Goal: Transaction & Acquisition: Download file/media

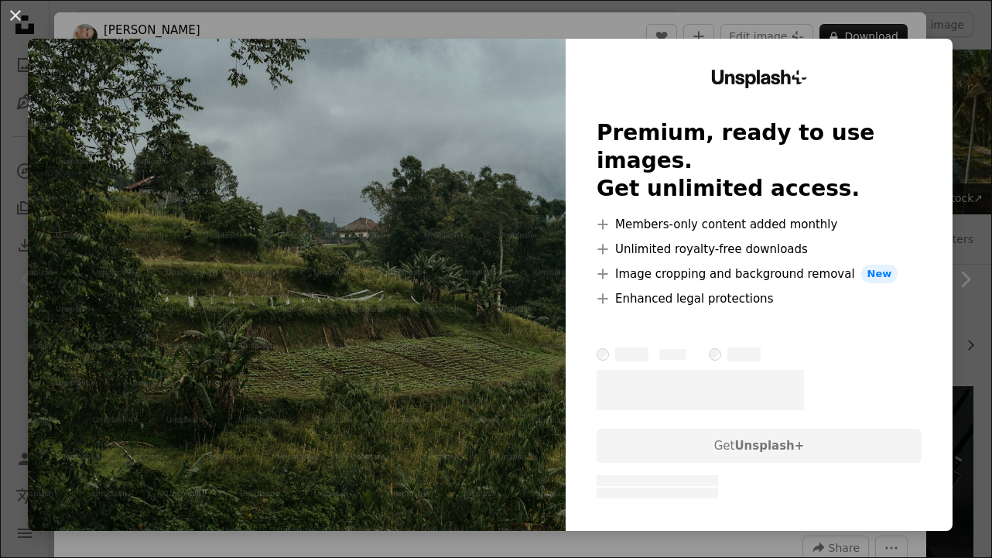
scroll to position [241, 0]
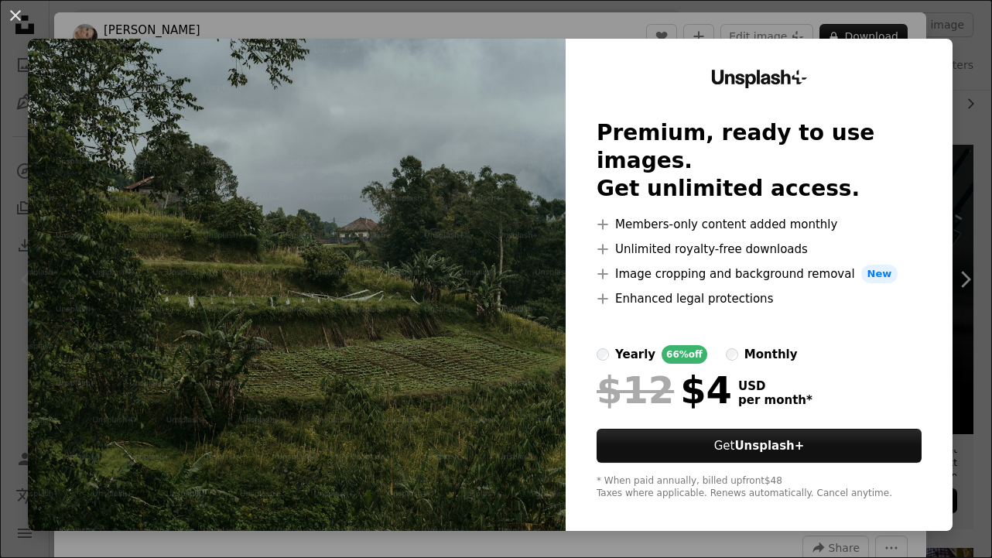
click at [973, 181] on div "An X shape Unsplash+ Premium, ready to use images. Get unlimited access. A plus…" at bounding box center [496, 279] width 992 height 558
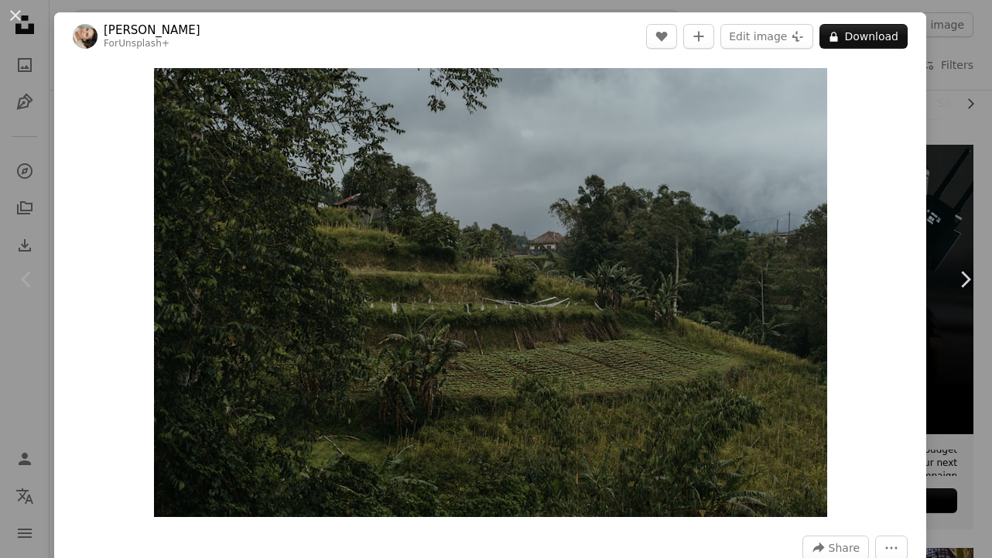
click at [934, 89] on div "An X shape Chevron left Chevron right [PERSON_NAME] For Unsplash+ A heart A plu…" at bounding box center [496, 279] width 992 height 558
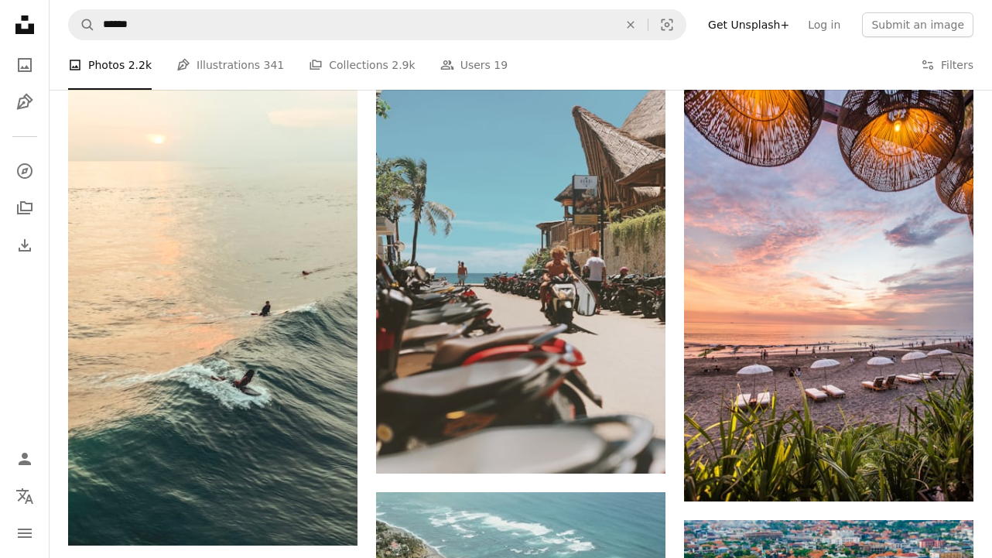
scroll to position [740, 0]
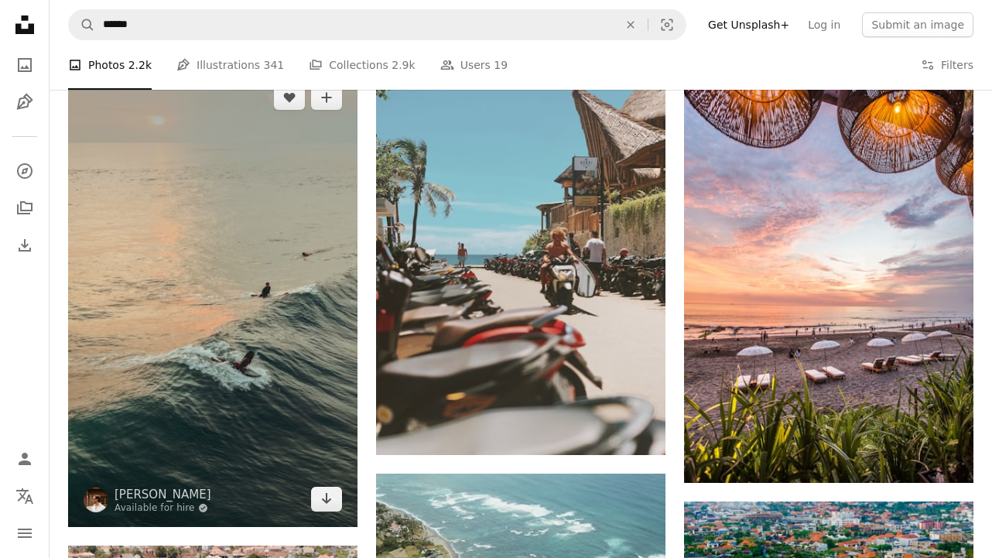
click at [237, 213] on img at bounding box center [212, 298] width 289 height 457
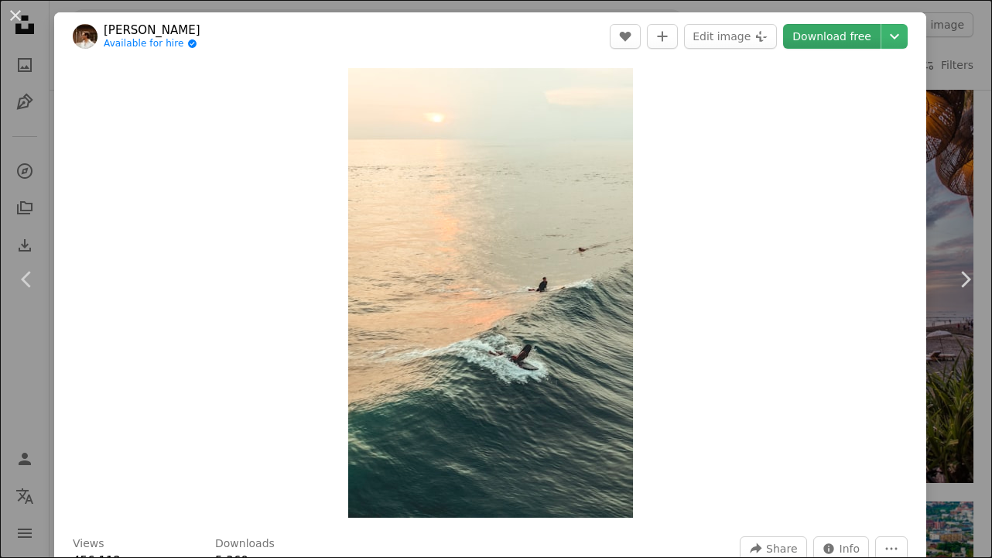
click at [856, 41] on link "Download free" at bounding box center [831, 36] width 97 height 25
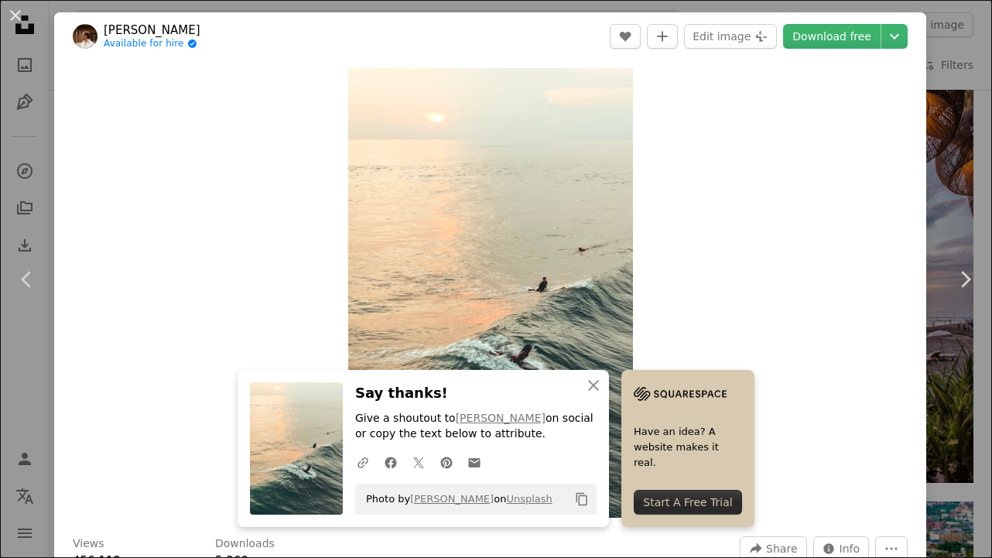
click at [968, 128] on div "An X shape Chevron left Chevron right An X shape Close Say thanks! Give a shout…" at bounding box center [496, 279] width 992 height 558
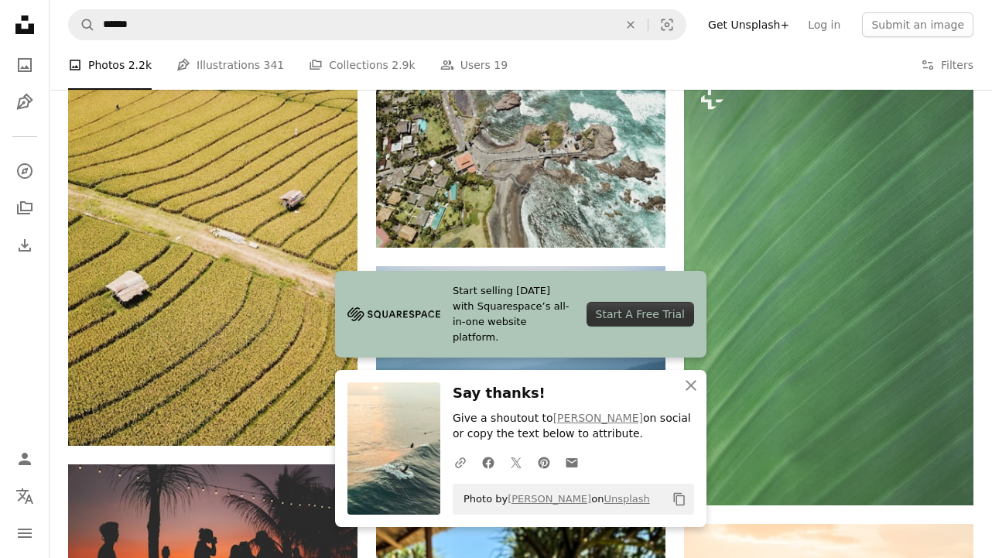
scroll to position [1352, 0]
click at [688, 390] on icon "button" at bounding box center [690, 385] width 11 height 11
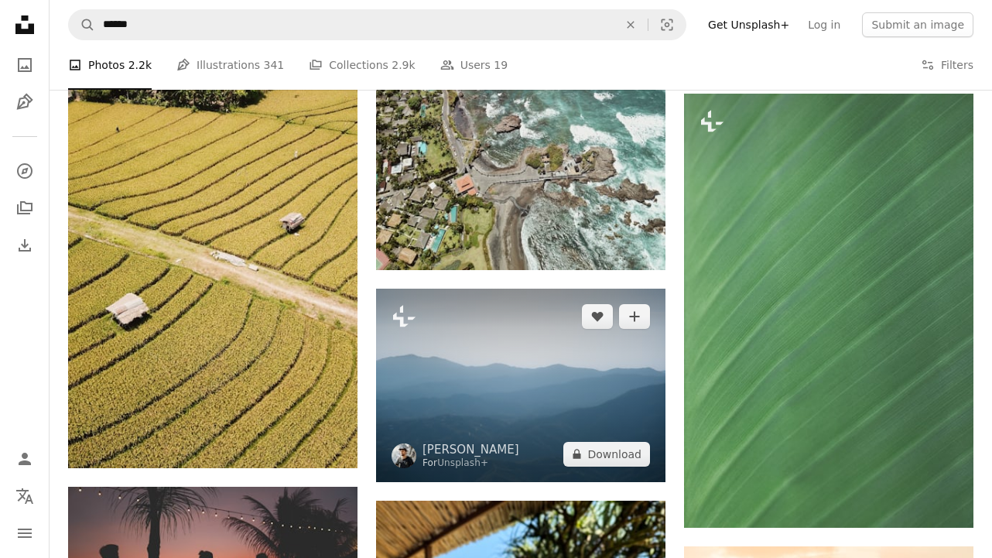
scroll to position [1302, 0]
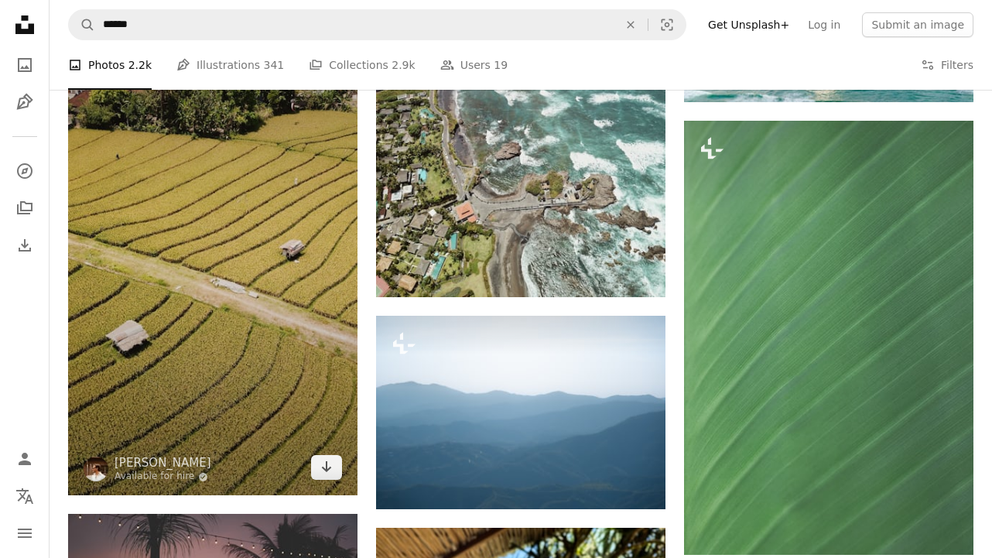
click at [217, 274] on img at bounding box center [212, 240] width 289 height 512
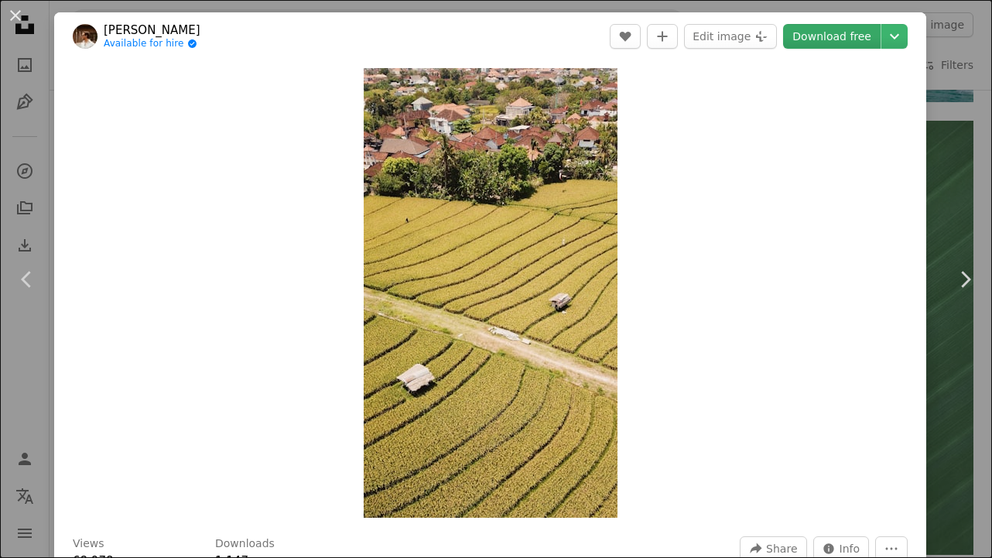
click at [851, 39] on link "Download free" at bounding box center [831, 36] width 97 height 25
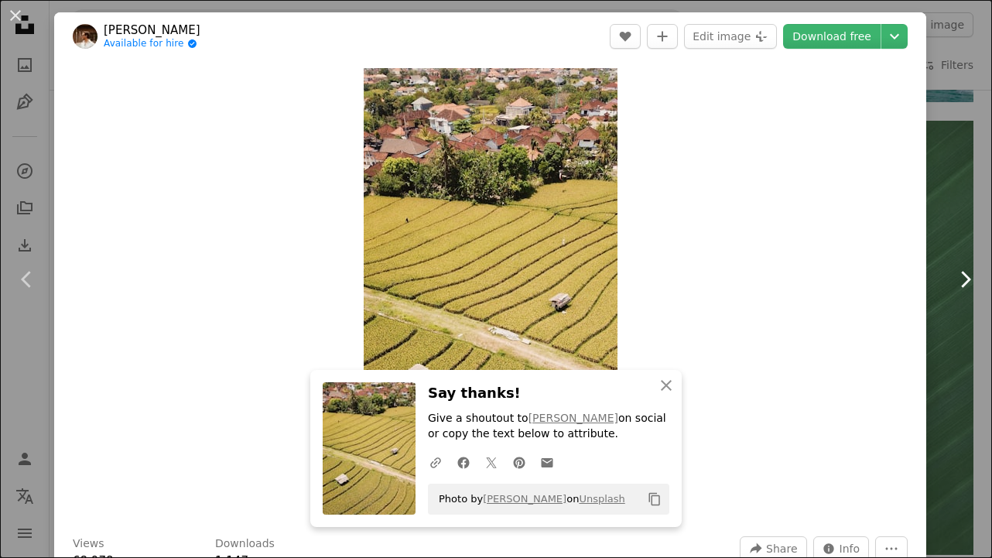
click at [968, 211] on link "Chevron right" at bounding box center [965, 279] width 54 height 149
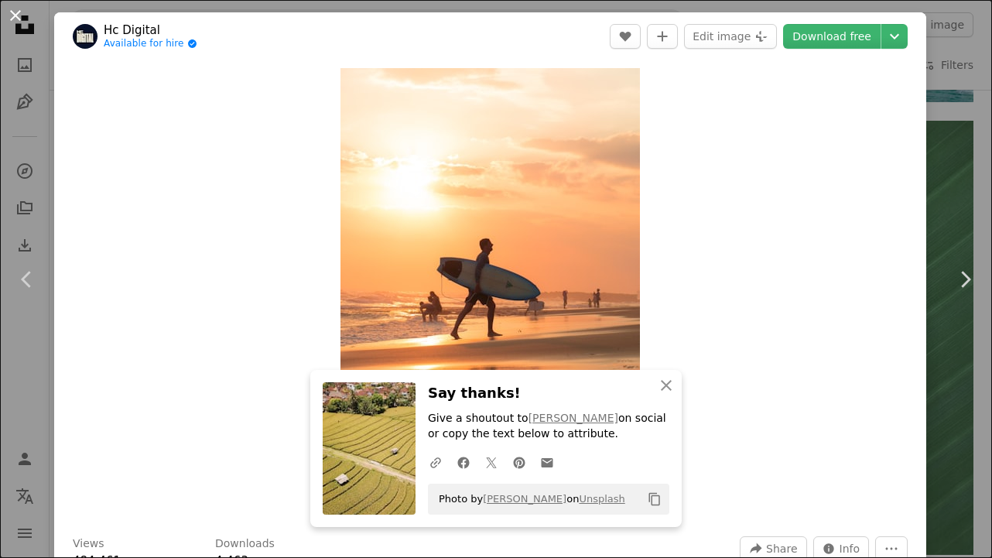
click at [15, 14] on button "An X shape" at bounding box center [15, 15] width 19 height 19
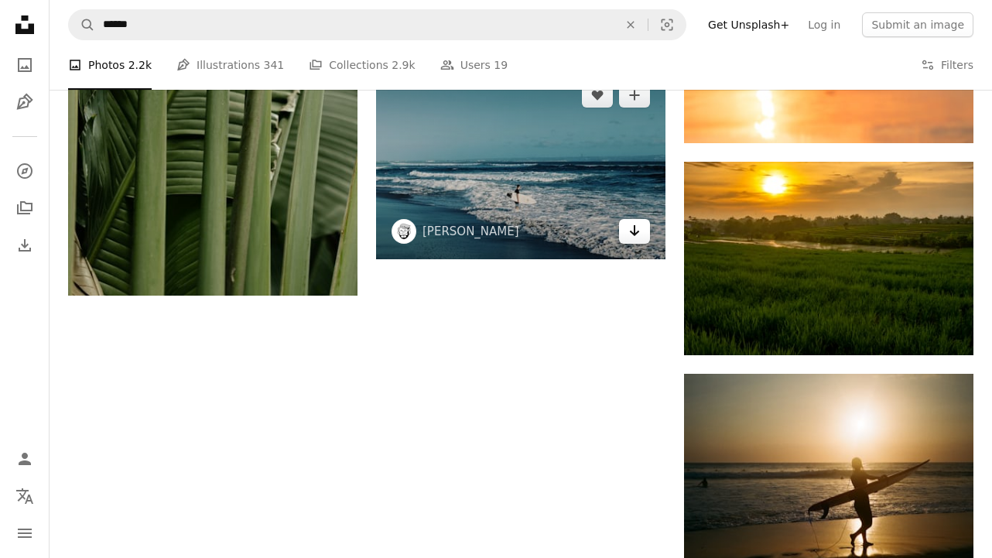
scroll to position [2154, 0]
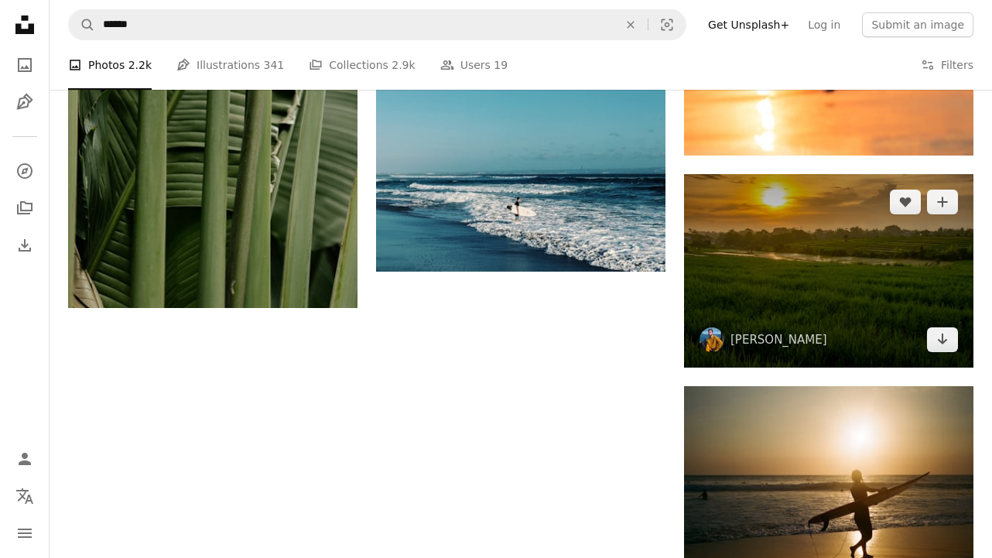
click at [834, 284] on img at bounding box center [828, 270] width 289 height 193
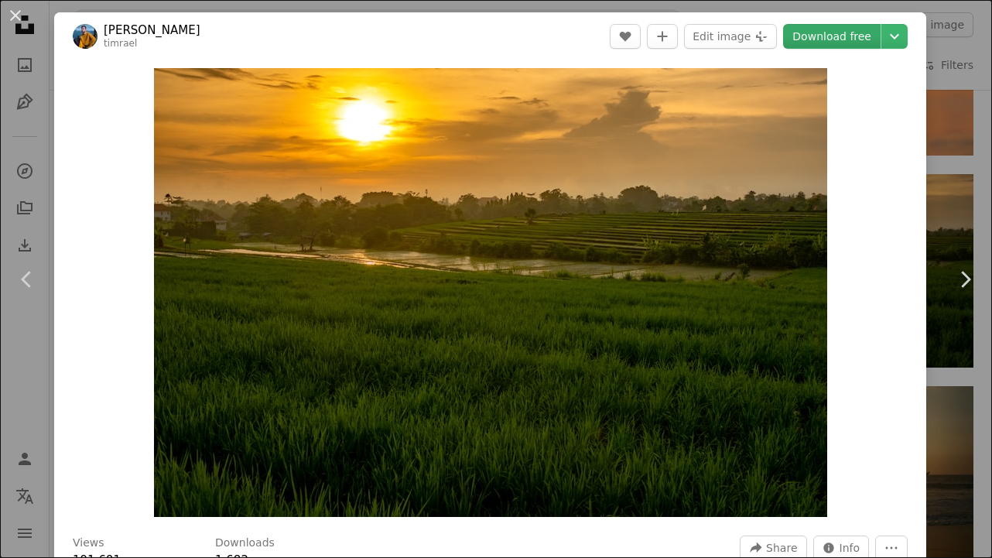
click at [856, 42] on link "Download free" at bounding box center [831, 36] width 97 height 25
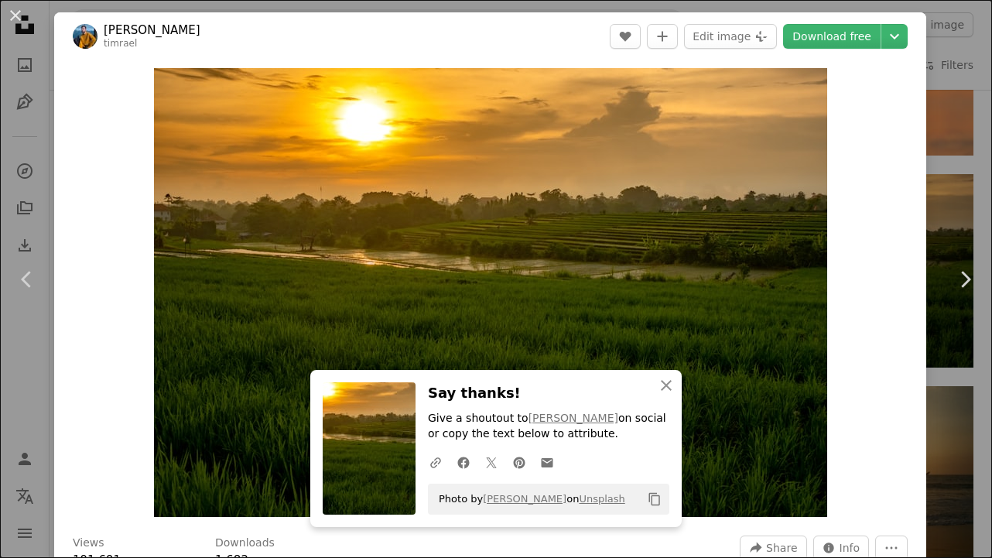
click at [955, 200] on div "An X shape Chevron left Chevron right An X shape Close Say thanks! Give a shout…" at bounding box center [496, 279] width 992 height 558
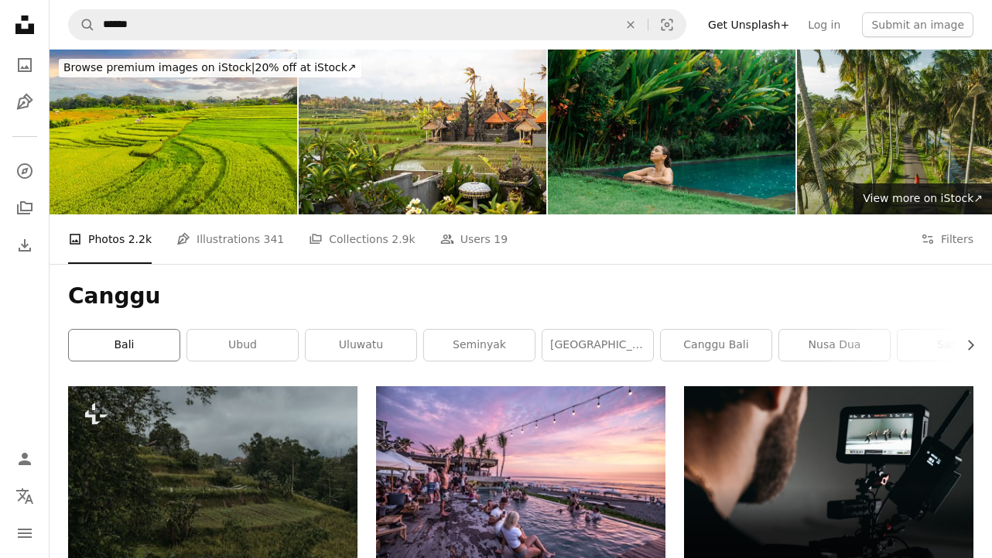
click at [145, 347] on link "bali" at bounding box center [124, 345] width 111 height 31
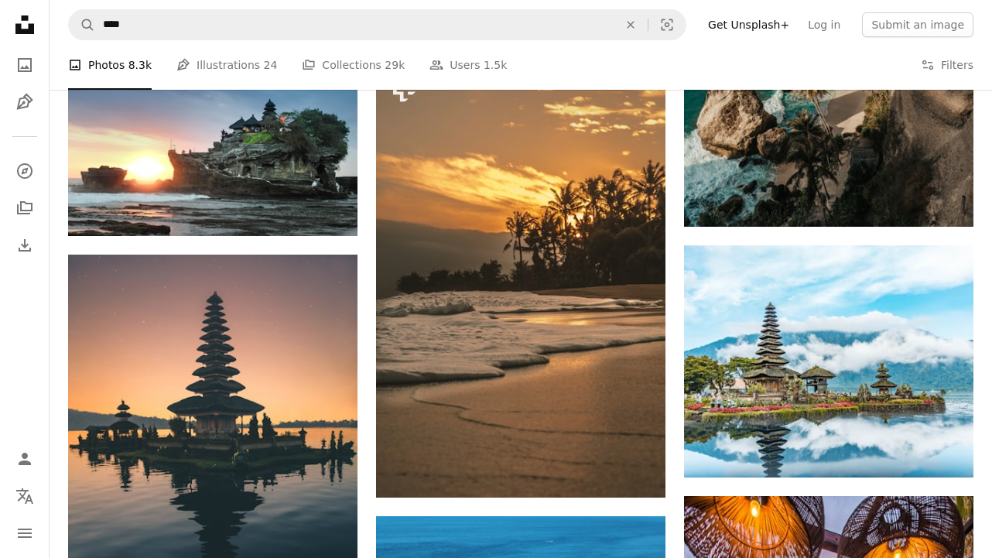
scroll to position [961, 0]
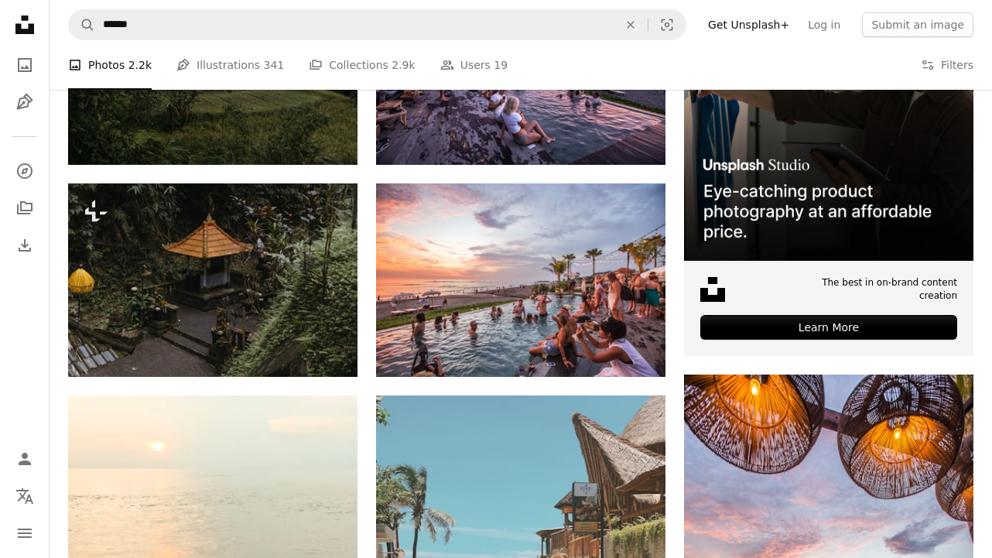
scroll to position [531, 0]
